Goal: Task Accomplishment & Management: Manage account settings

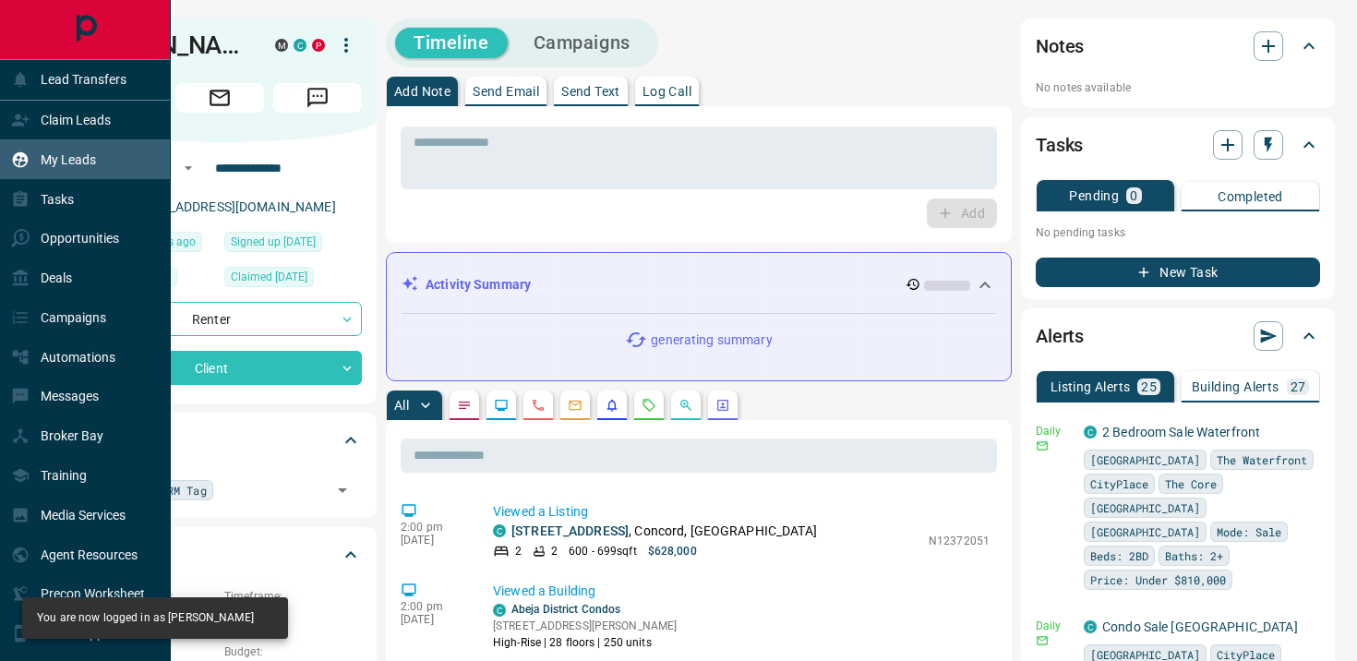
click at [58, 150] on div "My Leads" at bounding box center [53, 159] width 85 height 30
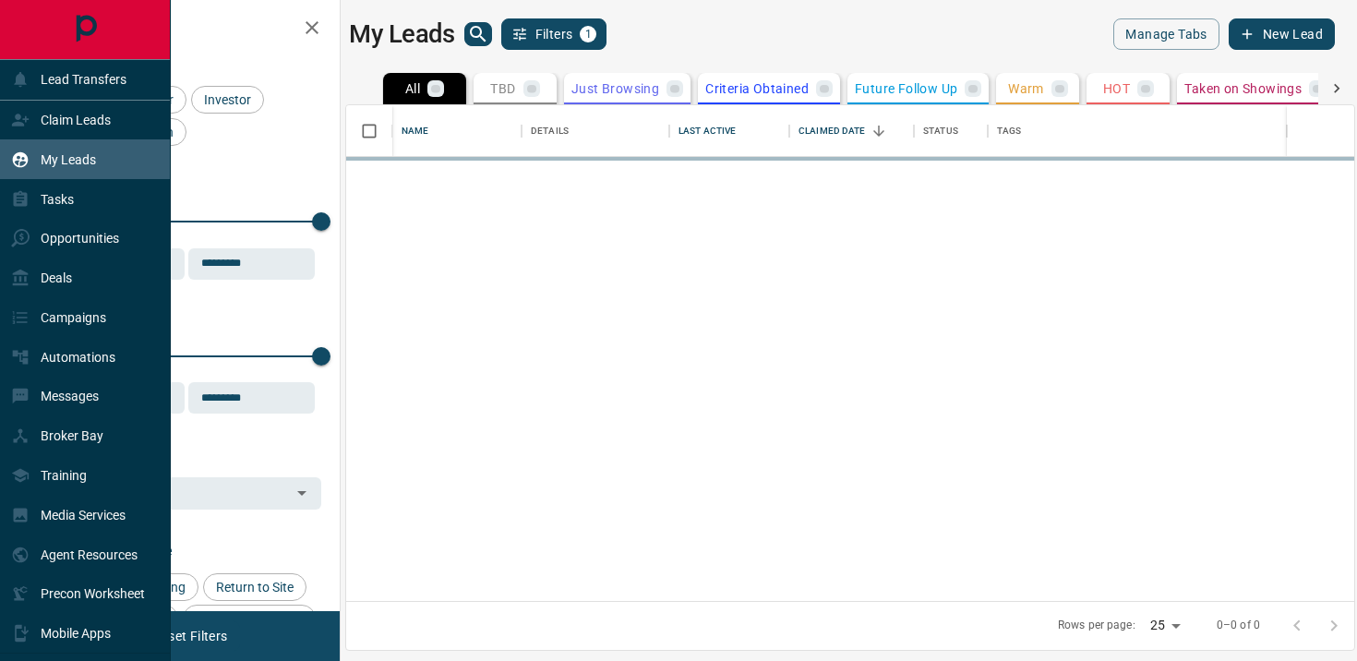
scroll to position [496, 1008]
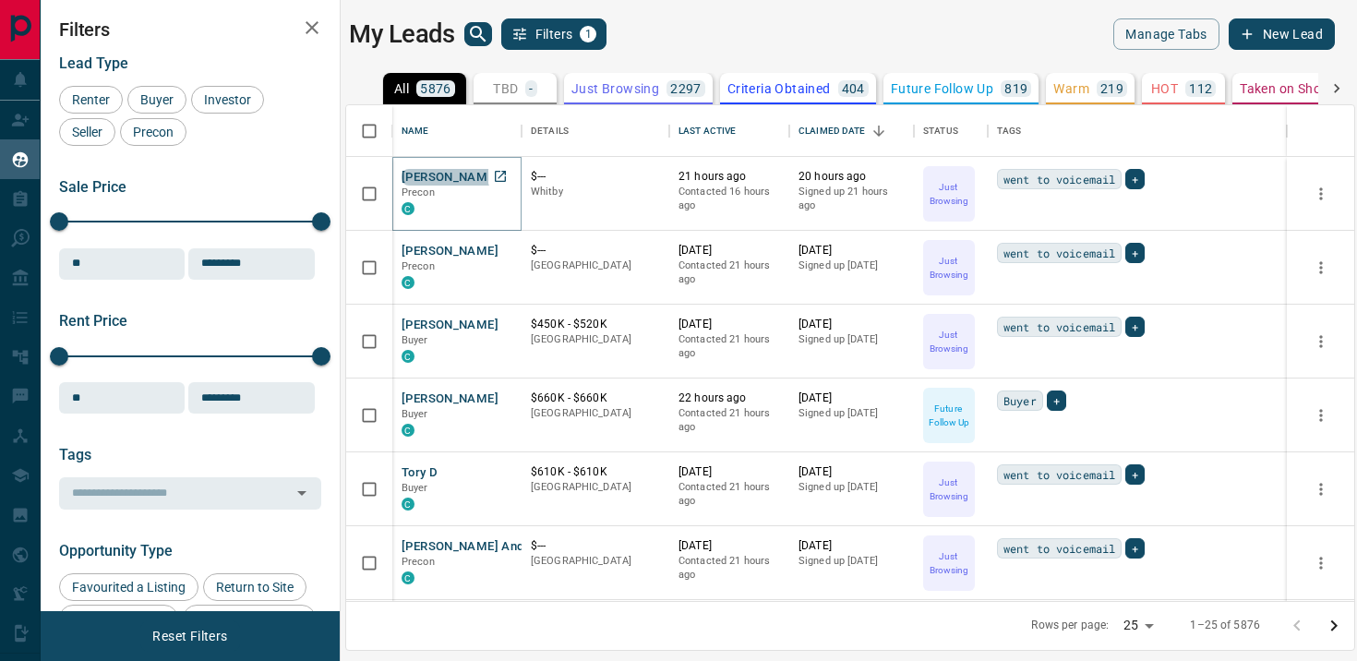
click at [445, 172] on button "[PERSON_NAME]" at bounding box center [449, 178] width 97 height 18
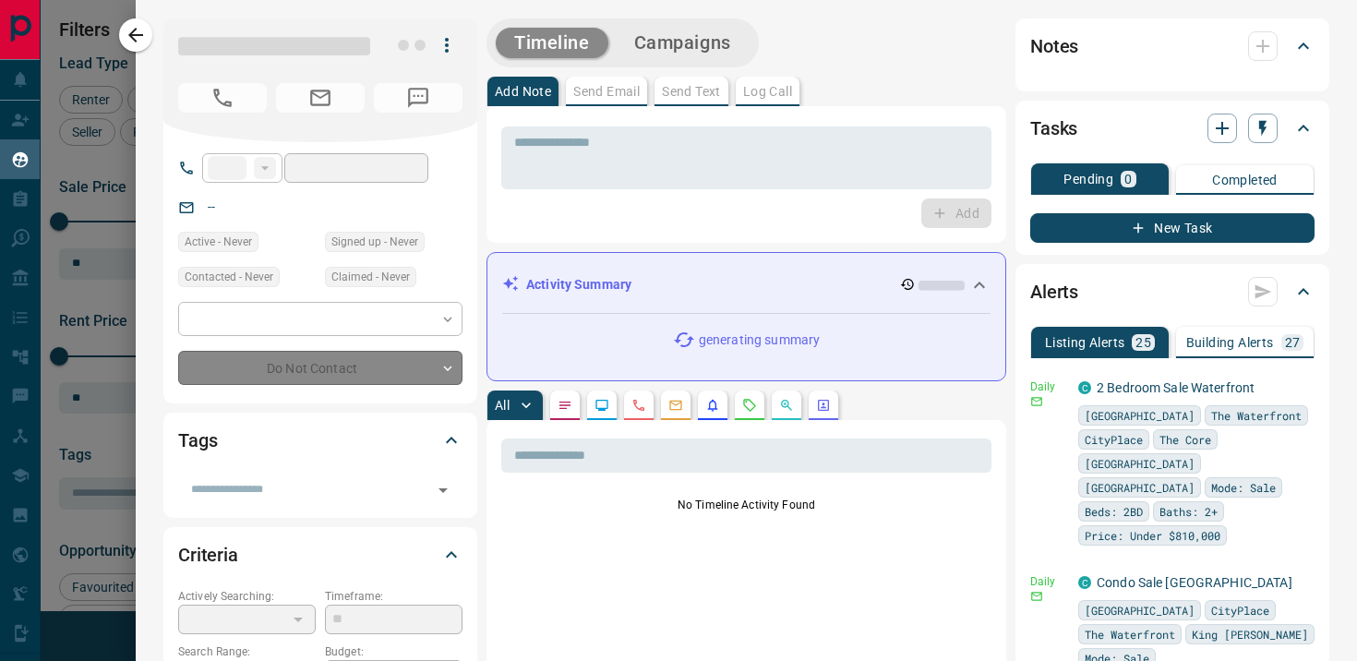
type input "**"
type input "**********"
type input "*"
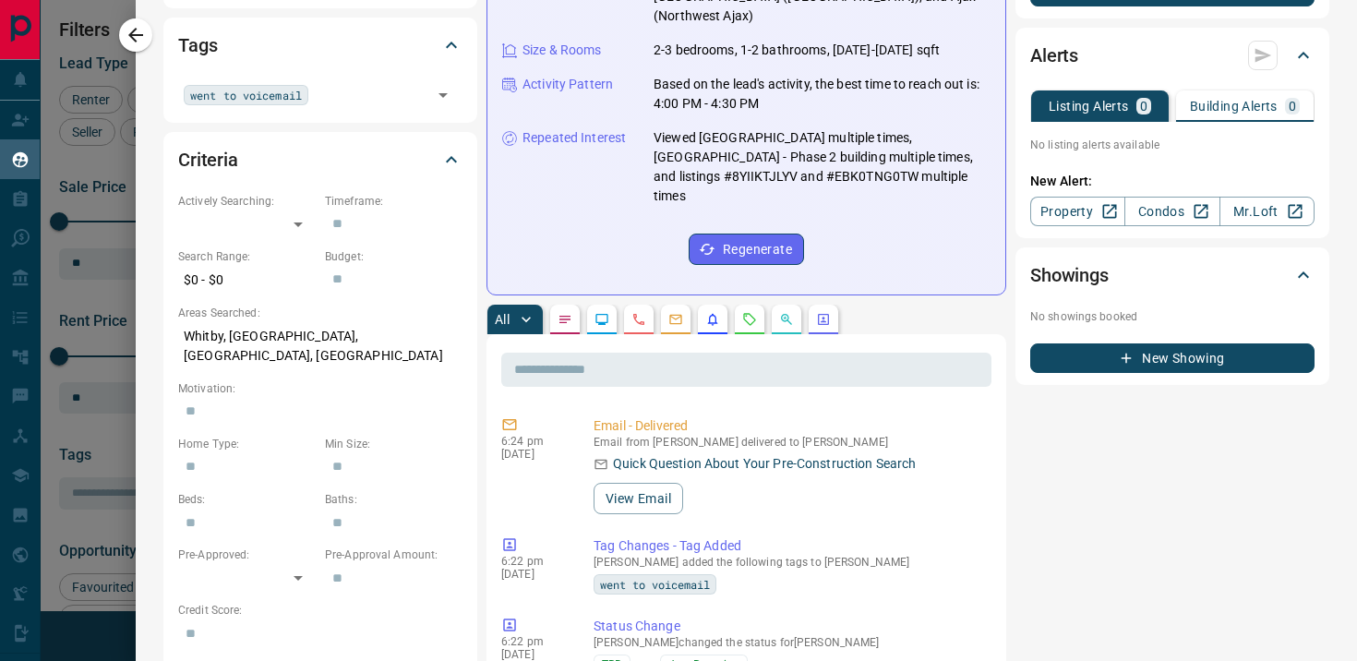
scroll to position [0, 0]
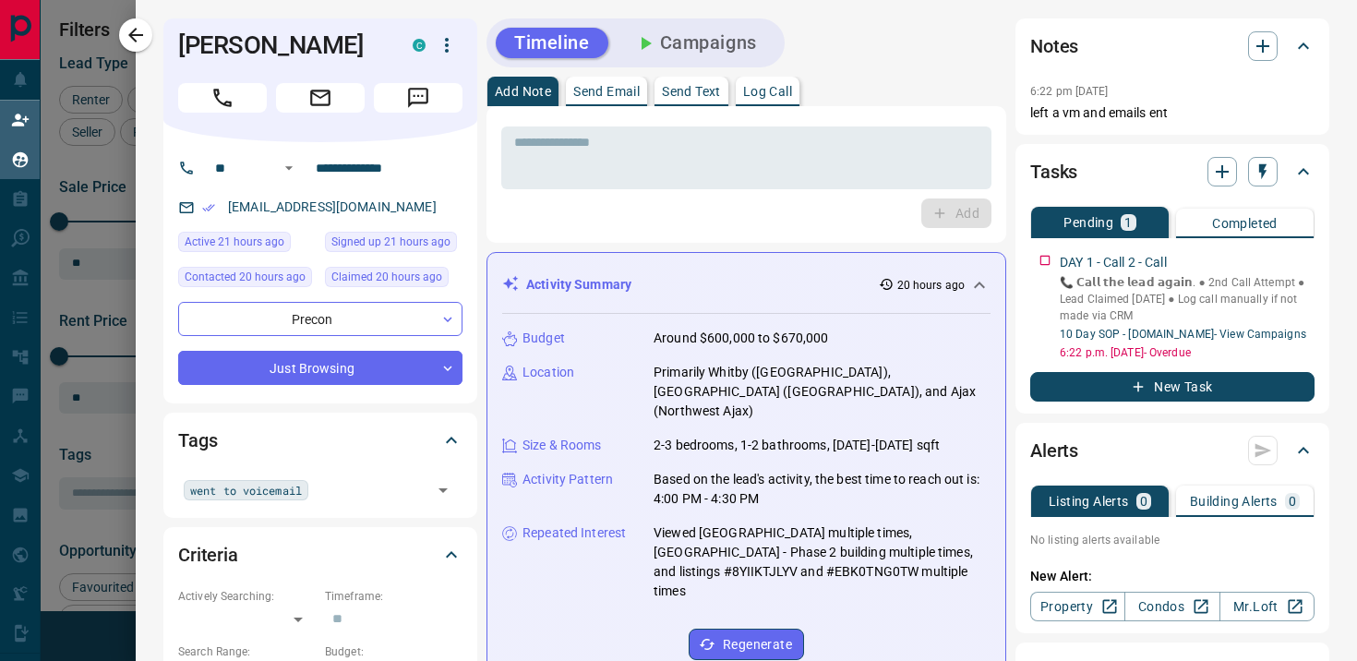
drag, startPoint x: 135, startPoint y: 38, endPoint x: 1, endPoint y: 121, distance: 157.5
click at [135, 38] on icon "button" at bounding box center [136, 35] width 22 height 22
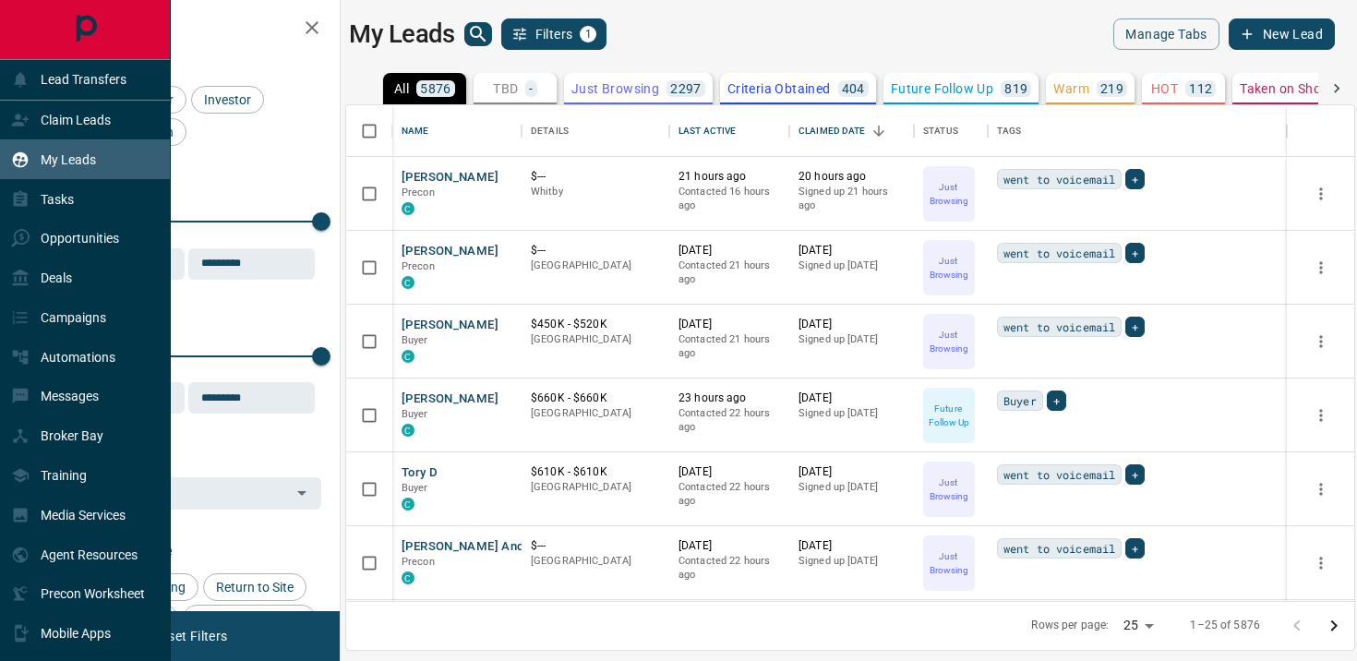
click at [55, 169] on div "My Leads" at bounding box center [53, 159] width 85 height 30
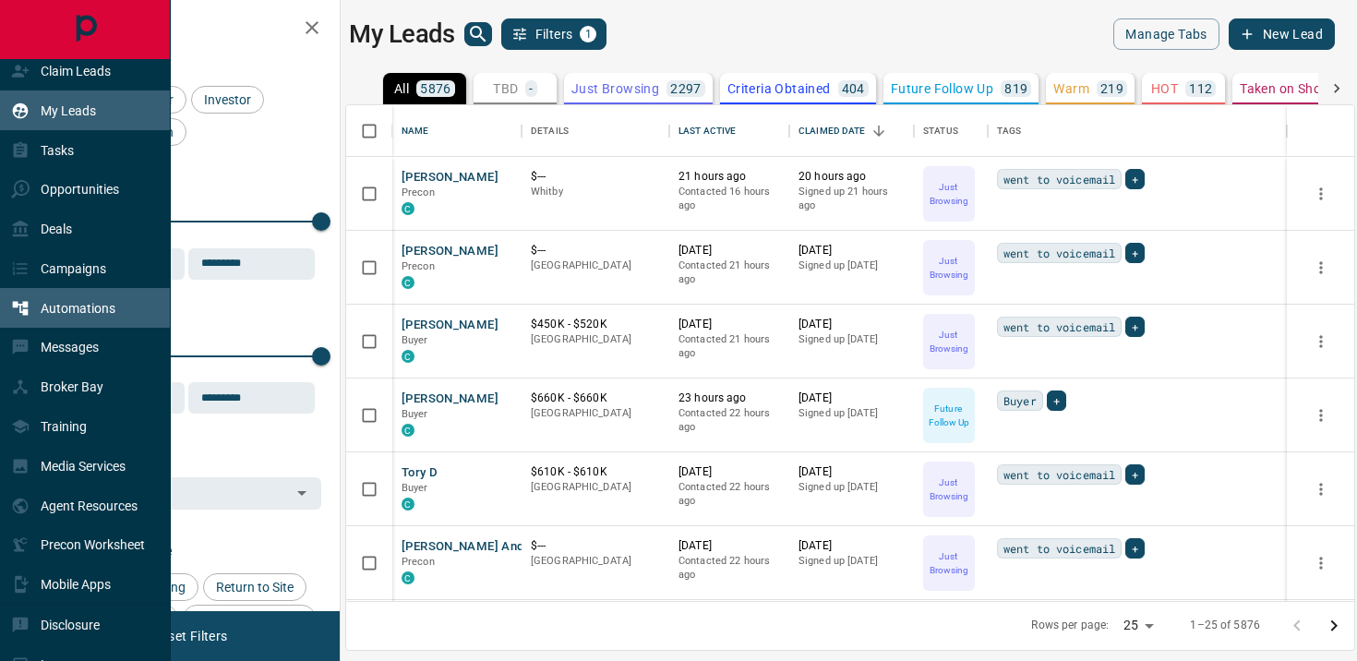
scroll to position [72, 0]
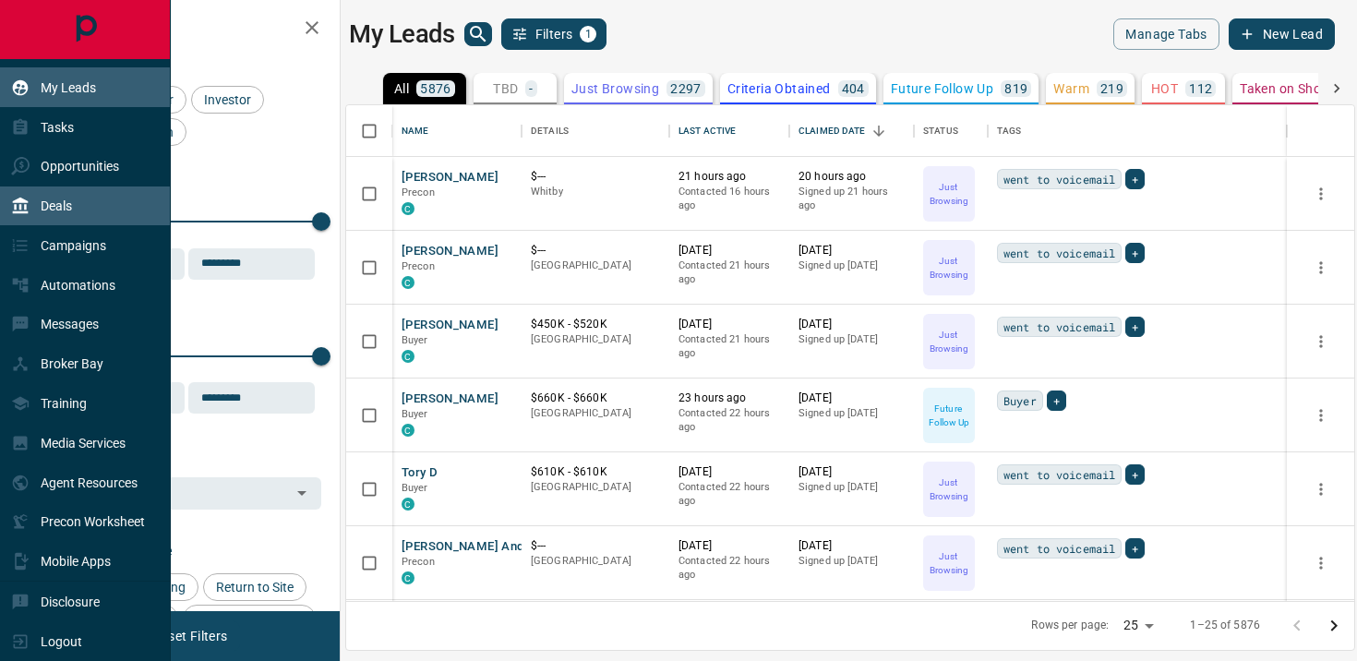
click at [90, 195] on div "Deals" at bounding box center [85, 206] width 171 height 40
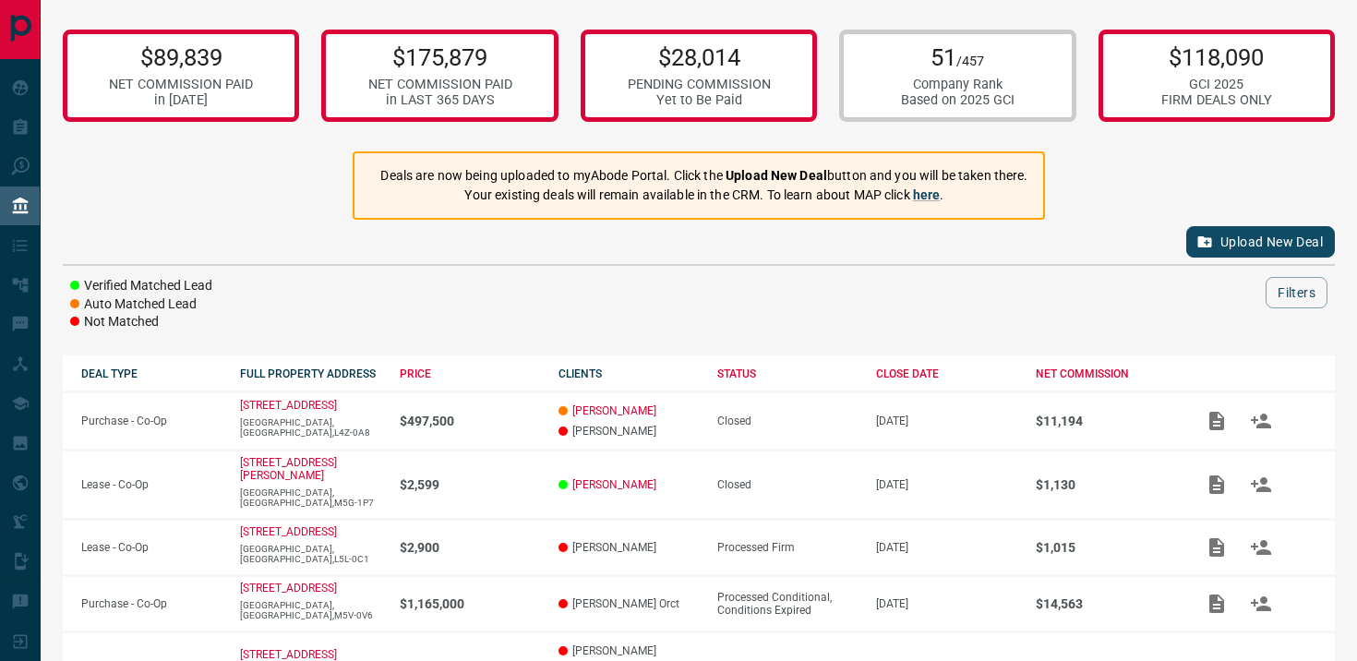
click at [357, 235] on div "Upload New Deal" at bounding box center [699, 242] width 1272 height 44
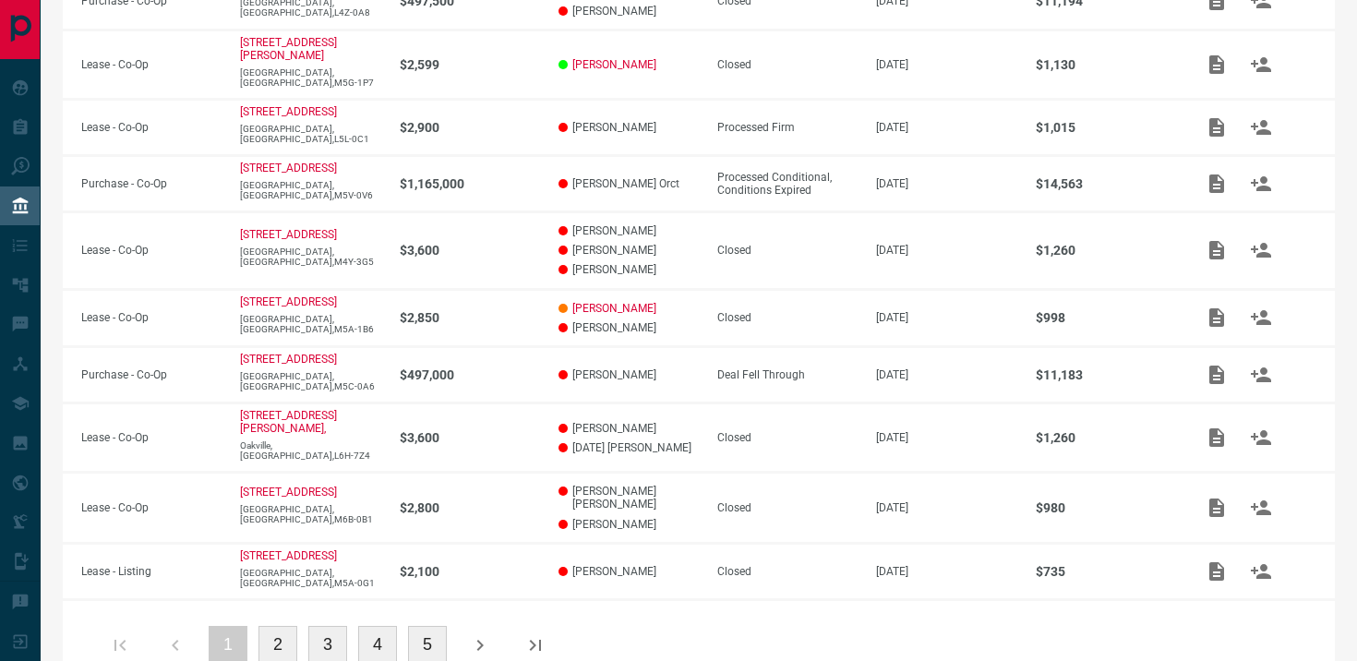
scroll to position [457, 0]
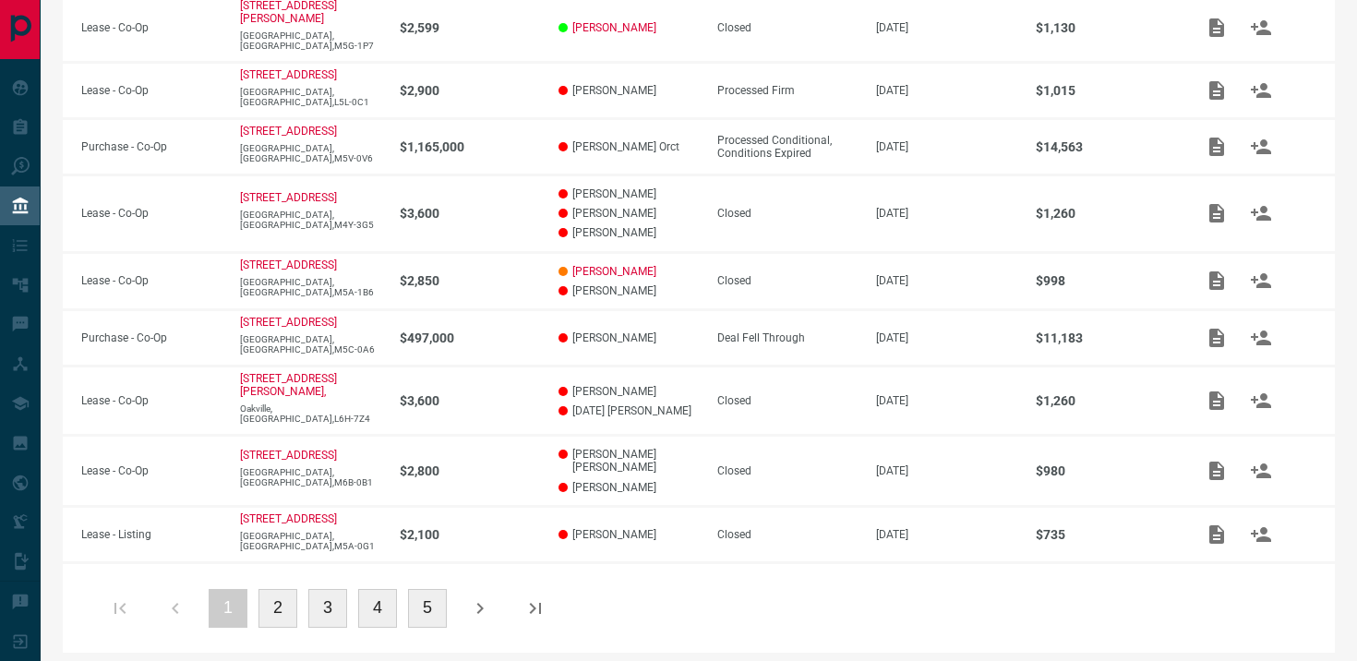
click at [285, 593] on button "2" at bounding box center [277, 608] width 39 height 39
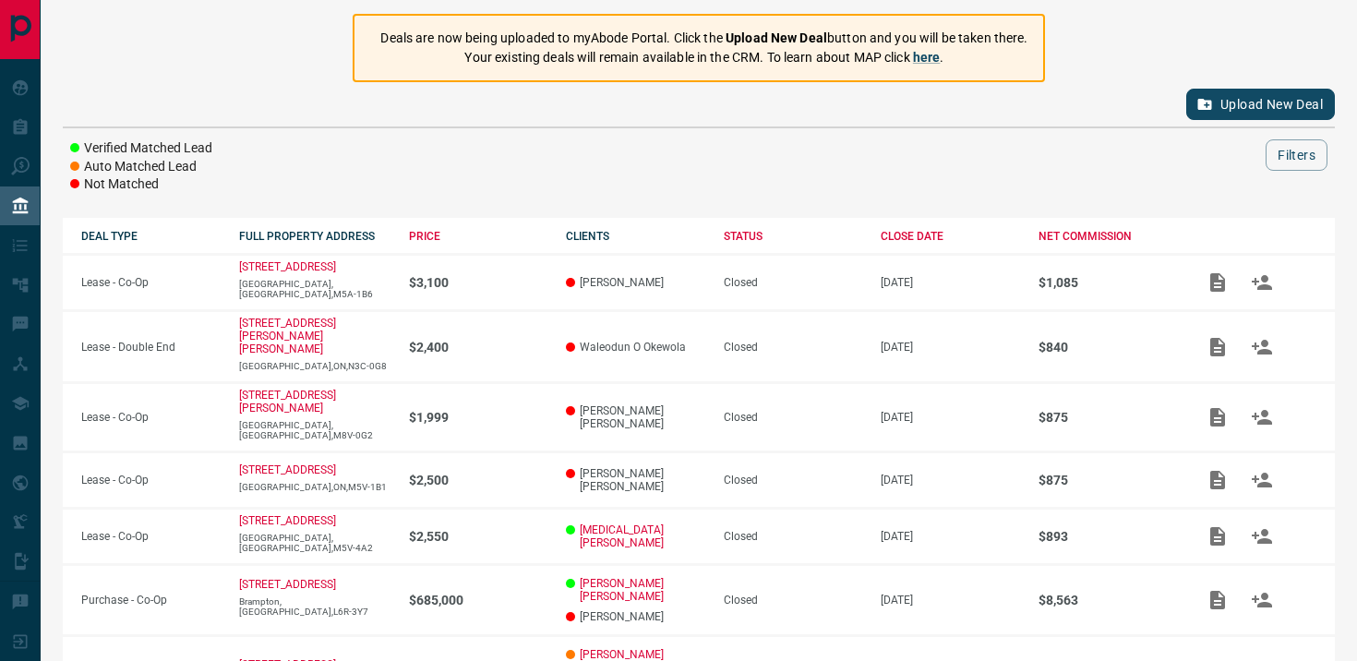
scroll to position [147, 0]
